Goal: Find specific page/section: Find specific page/section

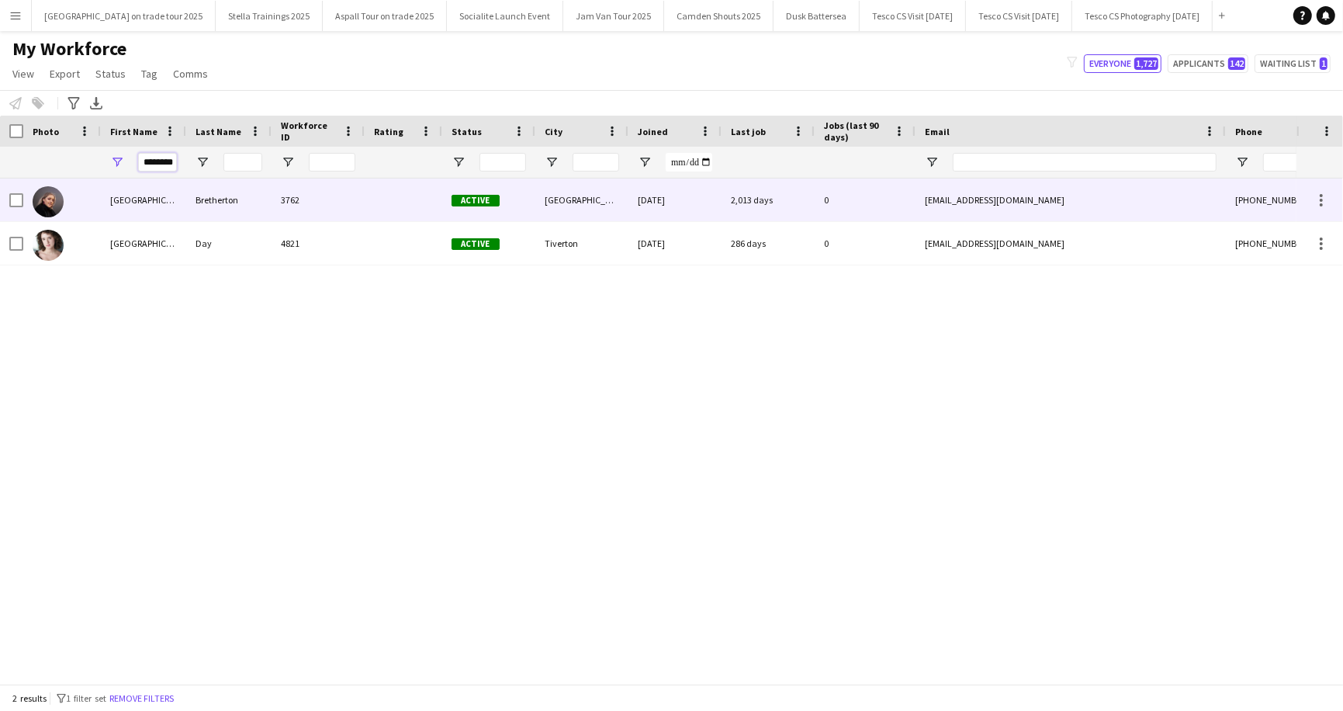
drag, startPoint x: 143, startPoint y: 161, endPoint x: 153, endPoint y: 185, distance: 26.1
click at [153, 185] on div "Workforce Details Photo First Name" at bounding box center [671, 400] width 1343 height 568
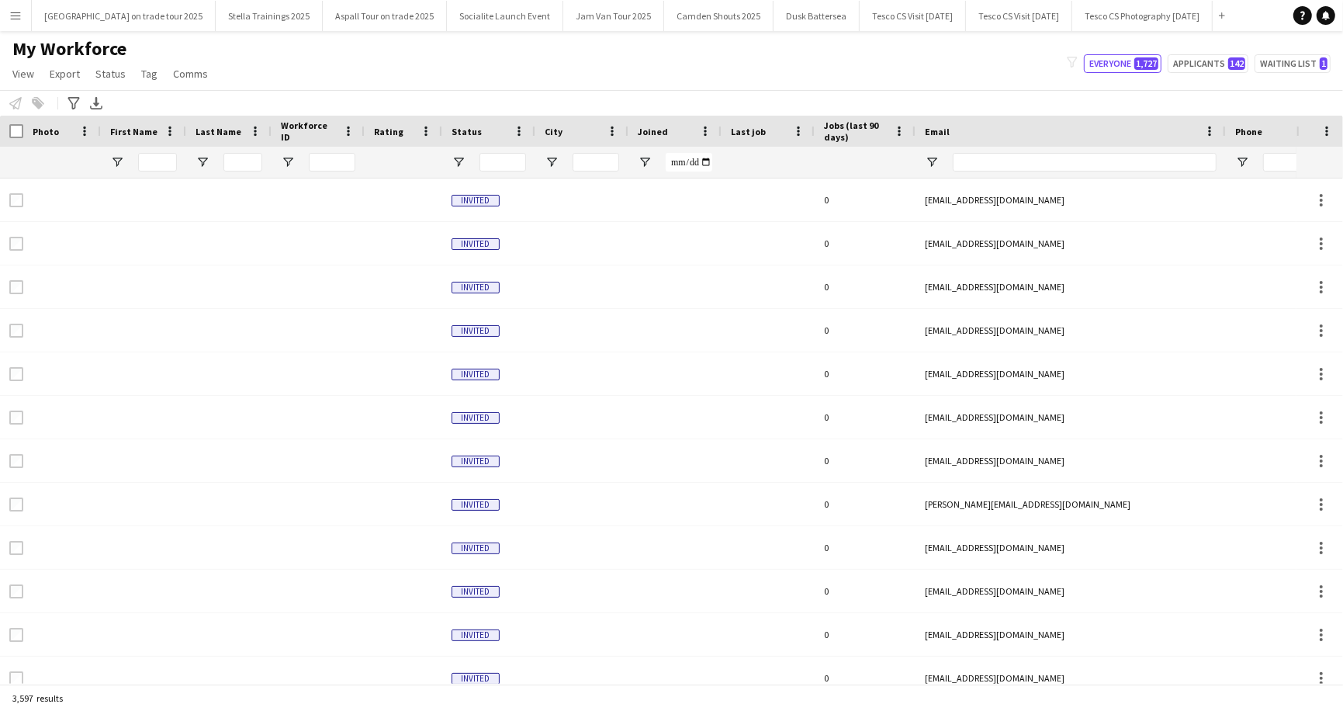
click at [16, 14] on app-icon "Menu" at bounding box center [15, 15] width 12 height 12
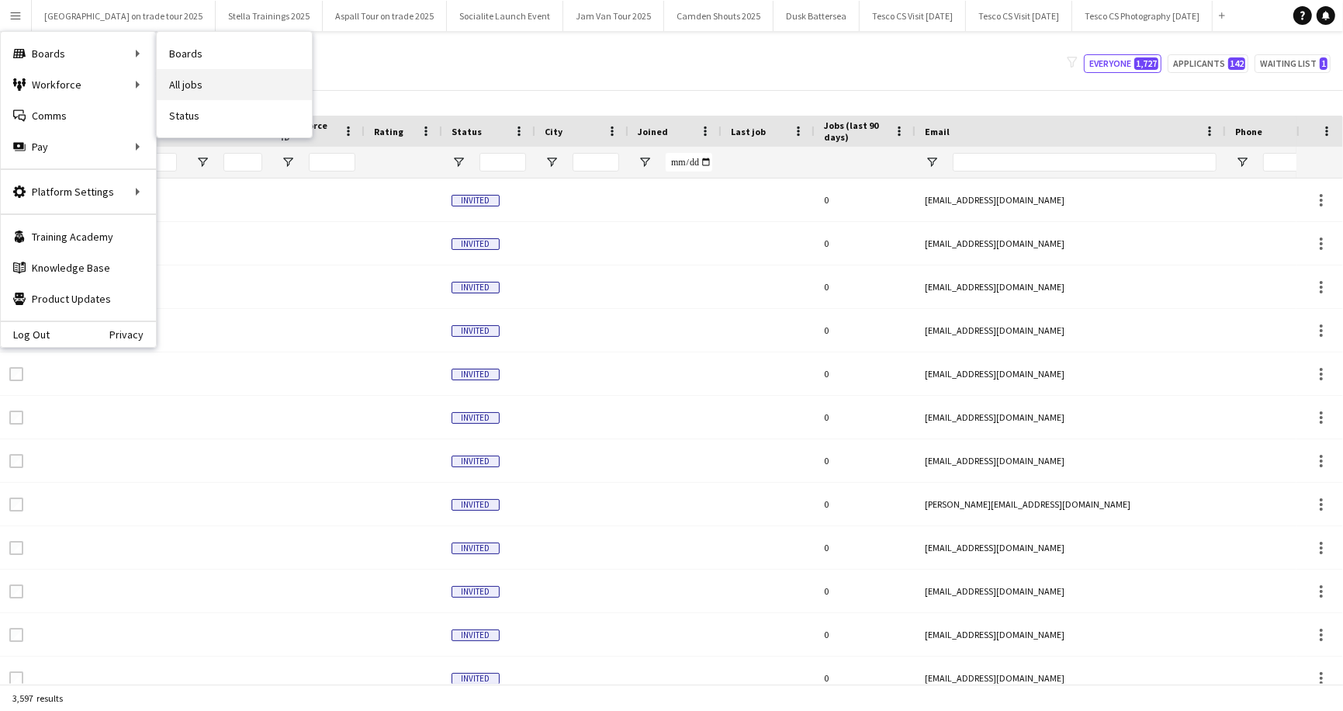
click at [206, 94] on link "All jobs" at bounding box center [234, 84] width 155 height 31
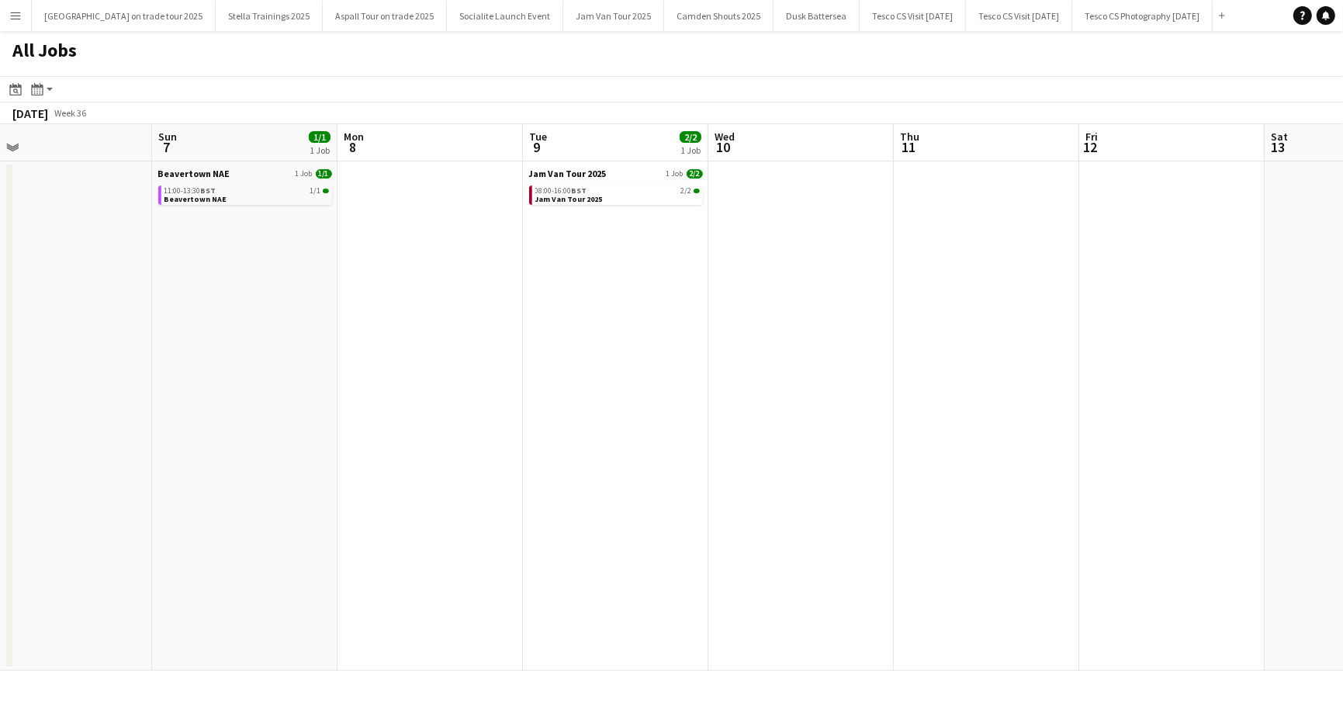
scroll to position [0, 408]
click at [560, 173] on span "Jam Van Tour 2025" at bounding box center [564, 174] width 78 height 12
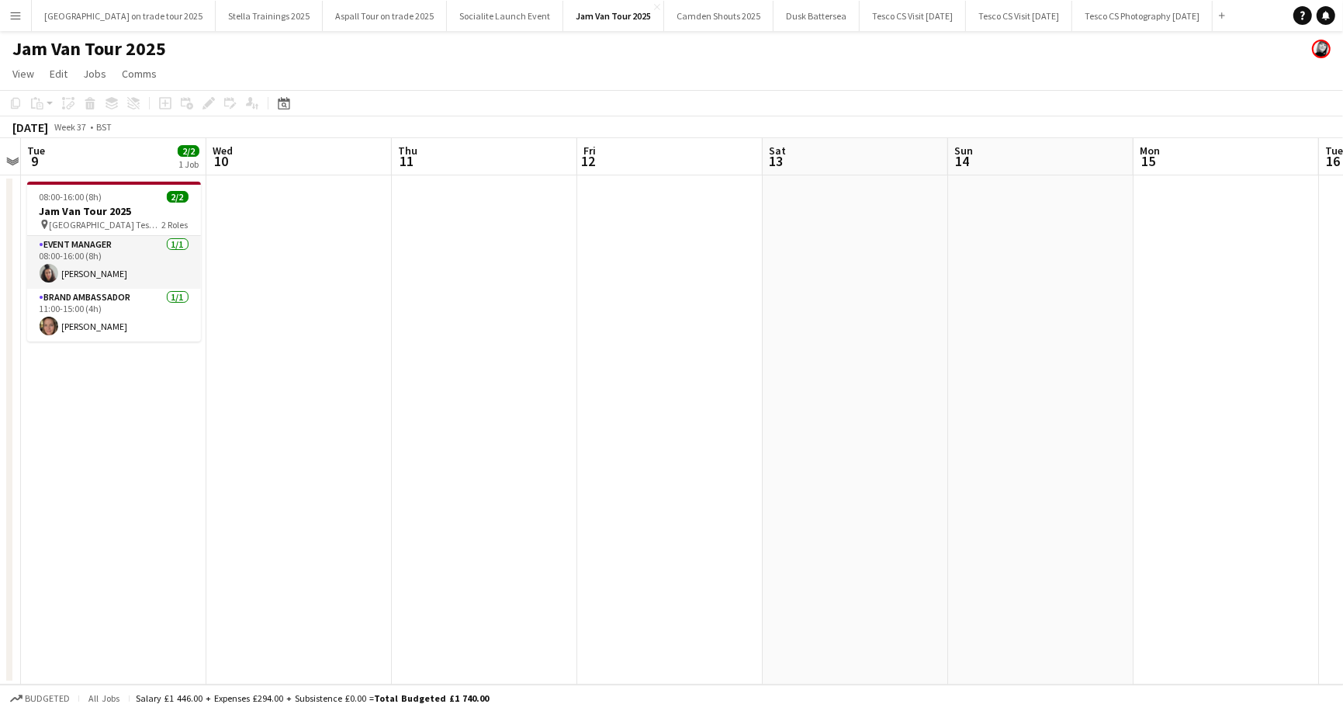
scroll to position [0, 542]
